Goal: Task Accomplishment & Management: Use online tool/utility

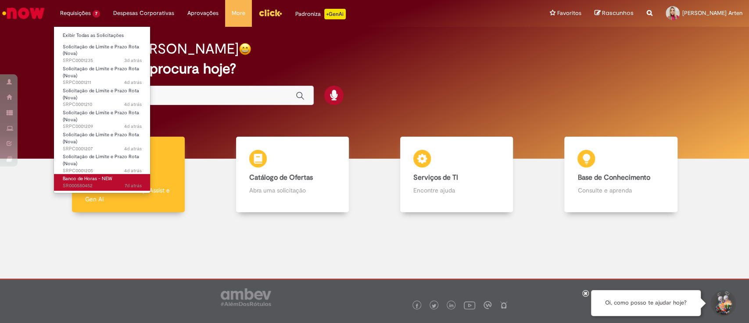
click at [89, 176] on span "Banco de Horas - NEW" at bounding box center [88, 178] width 50 height 7
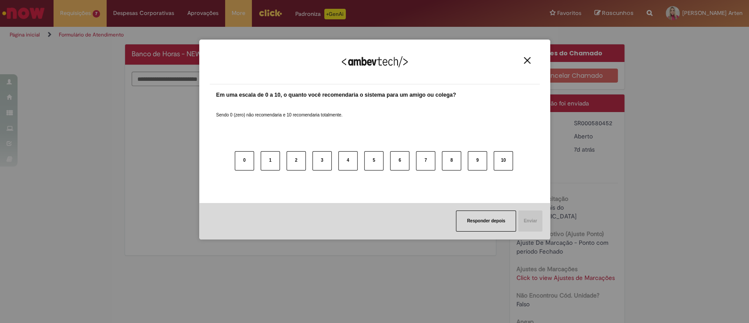
click at [527, 61] on img "Close" at bounding box center [527, 60] width 7 height 7
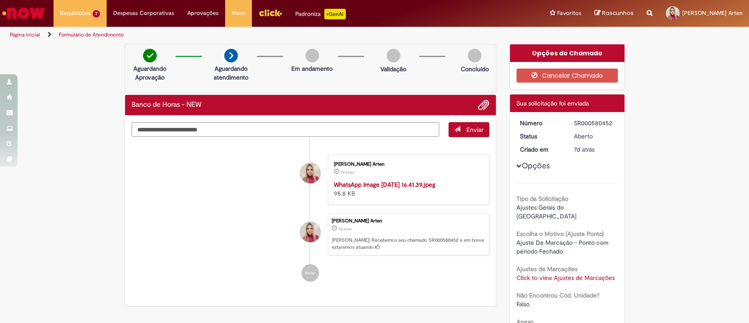
click at [32, 6] on img "Ir para a Homepage" at bounding box center [23, 13] width 45 height 18
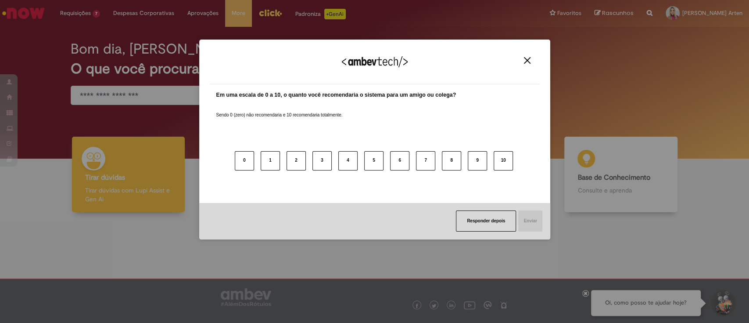
click at [528, 59] on img "Close" at bounding box center [527, 60] width 7 height 7
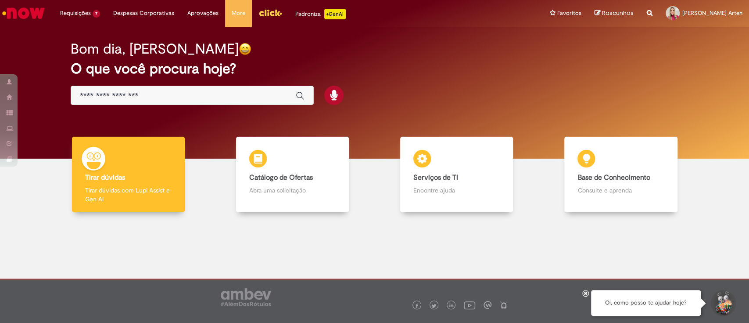
click at [32, 8] on img "Ir para a Homepage" at bounding box center [23, 13] width 45 height 18
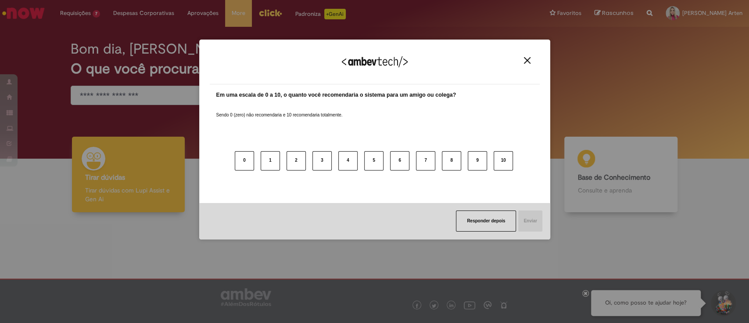
click at [526, 61] on img "Close" at bounding box center [527, 60] width 7 height 7
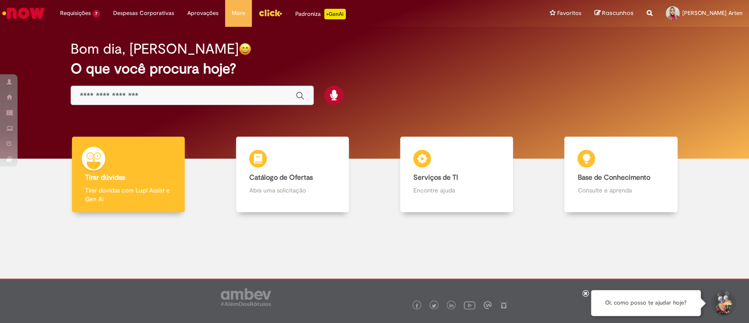
click at [271, 13] on img "Menu Cabeçalho" at bounding box center [270, 12] width 24 height 13
